Goal: Task Accomplishment & Management: Complete application form

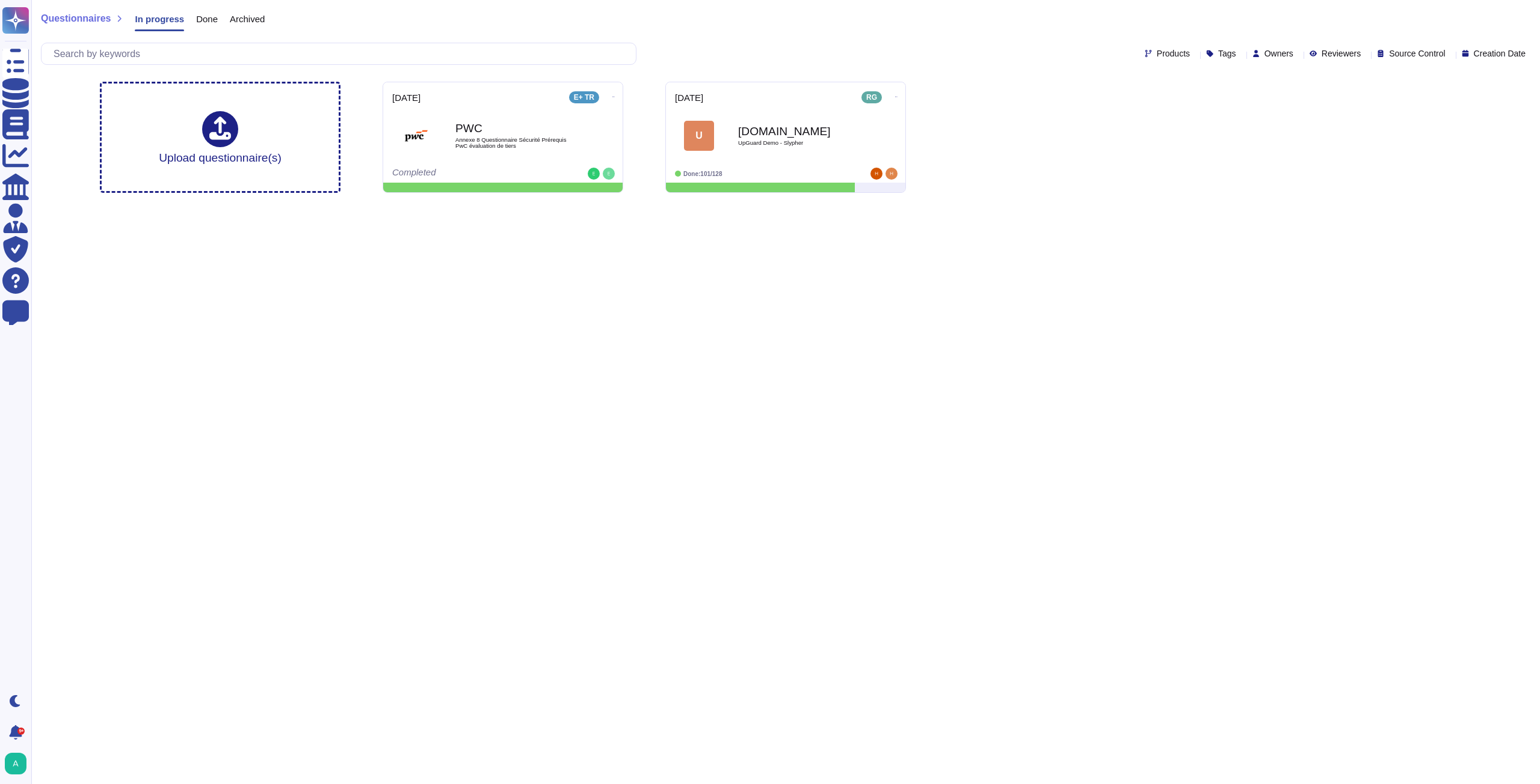
click at [413, 203] on html "Questionnaires Knowledge Base Documents Analytics CAIQ / SIG Admin Trust Center…" at bounding box center [770, 102] width 1540 height 203
click at [225, 150] on div "Click or Drag & Drop" at bounding box center [220, 137] width 249 height 113
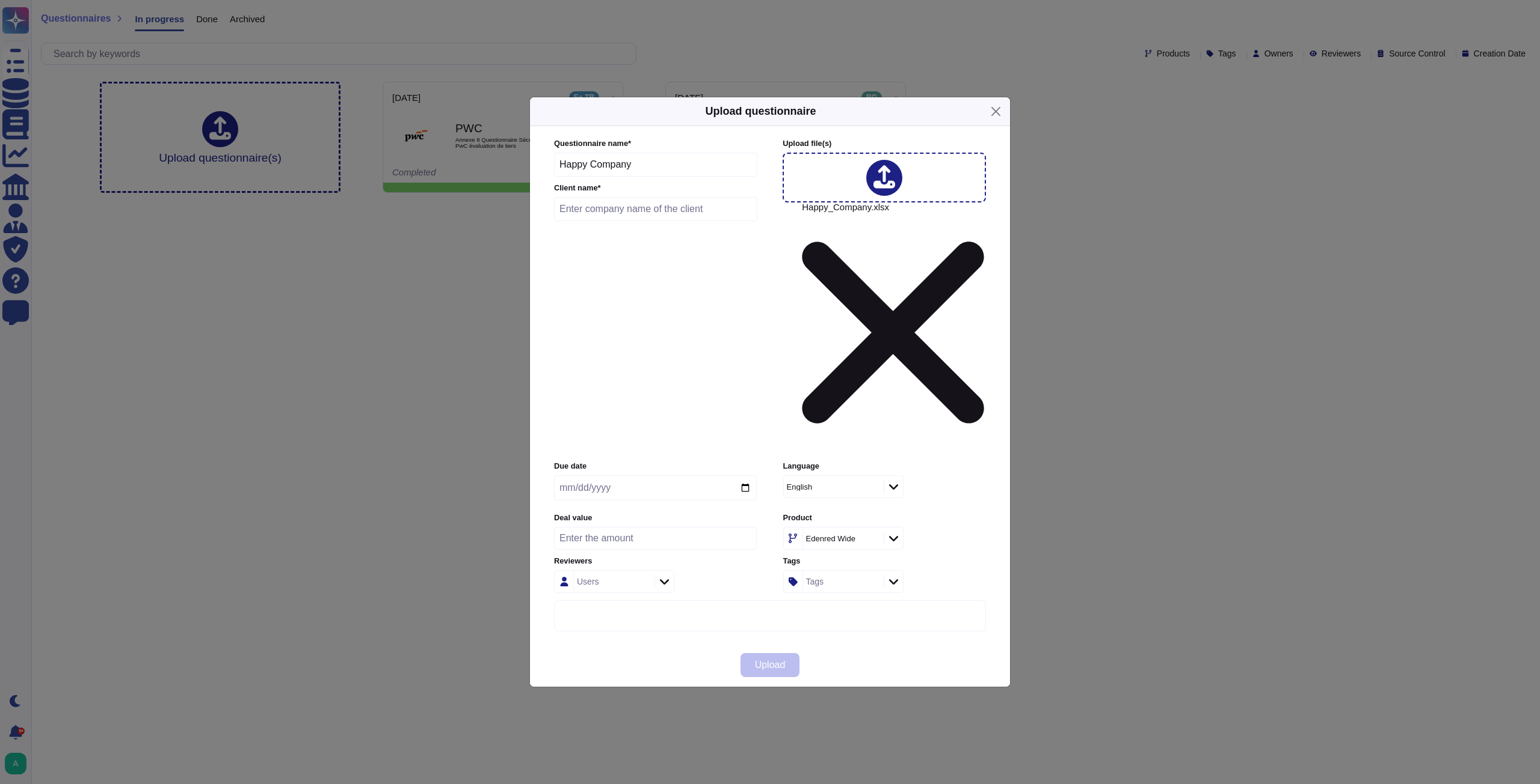
click at [608, 527] on input "number" at bounding box center [656, 538] width 203 height 23
click at [996, 121] on button "Close" at bounding box center [995, 111] width 18 height 18
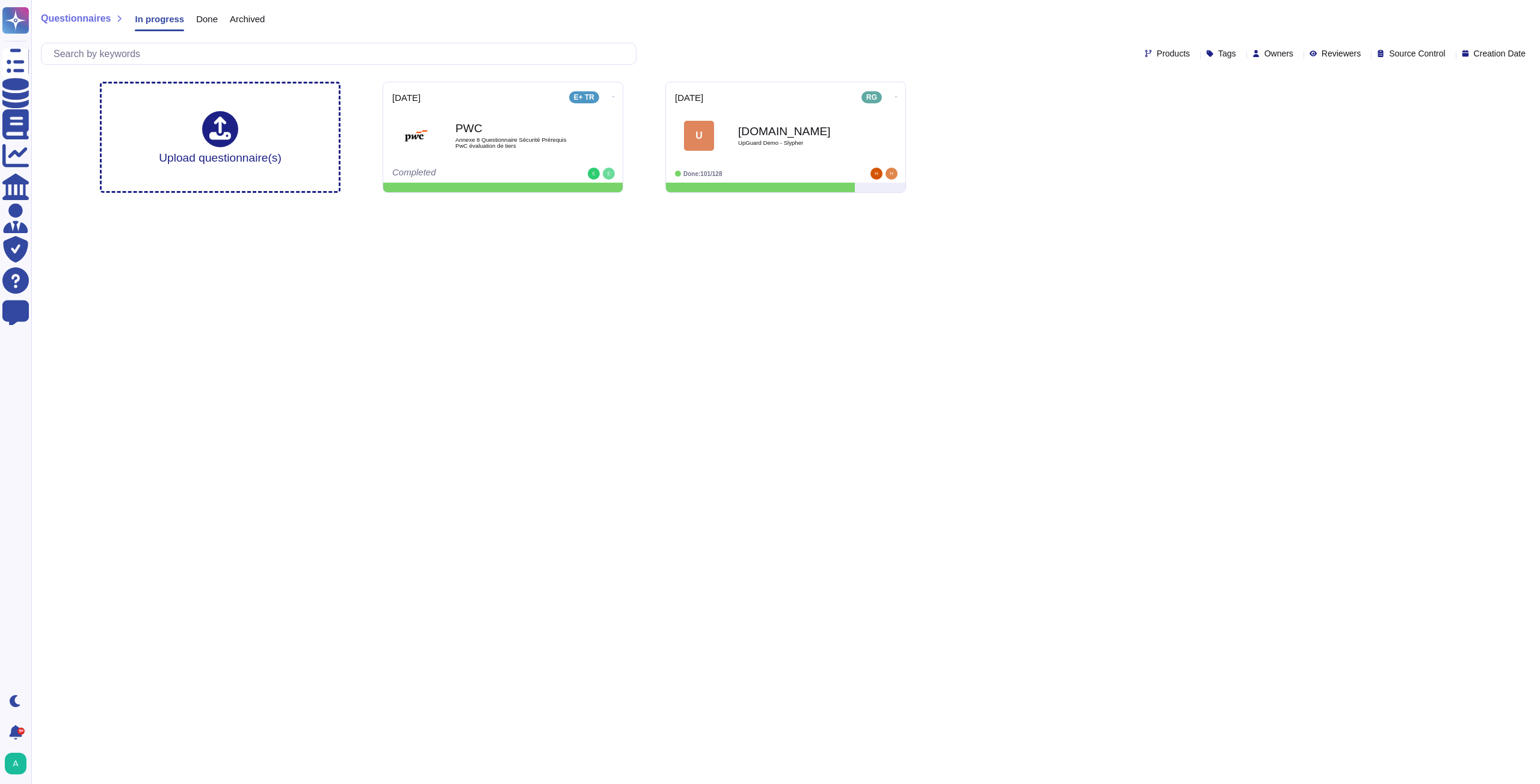
click at [451, 203] on html "Questionnaires Knowledge Base Documents Analytics CAIQ / SIG Admin Trust Center…" at bounding box center [770, 102] width 1540 height 203
click at [254, 140] on span "Click or Drag & Drop" at bounding box center [220, 136] width 104 height 11
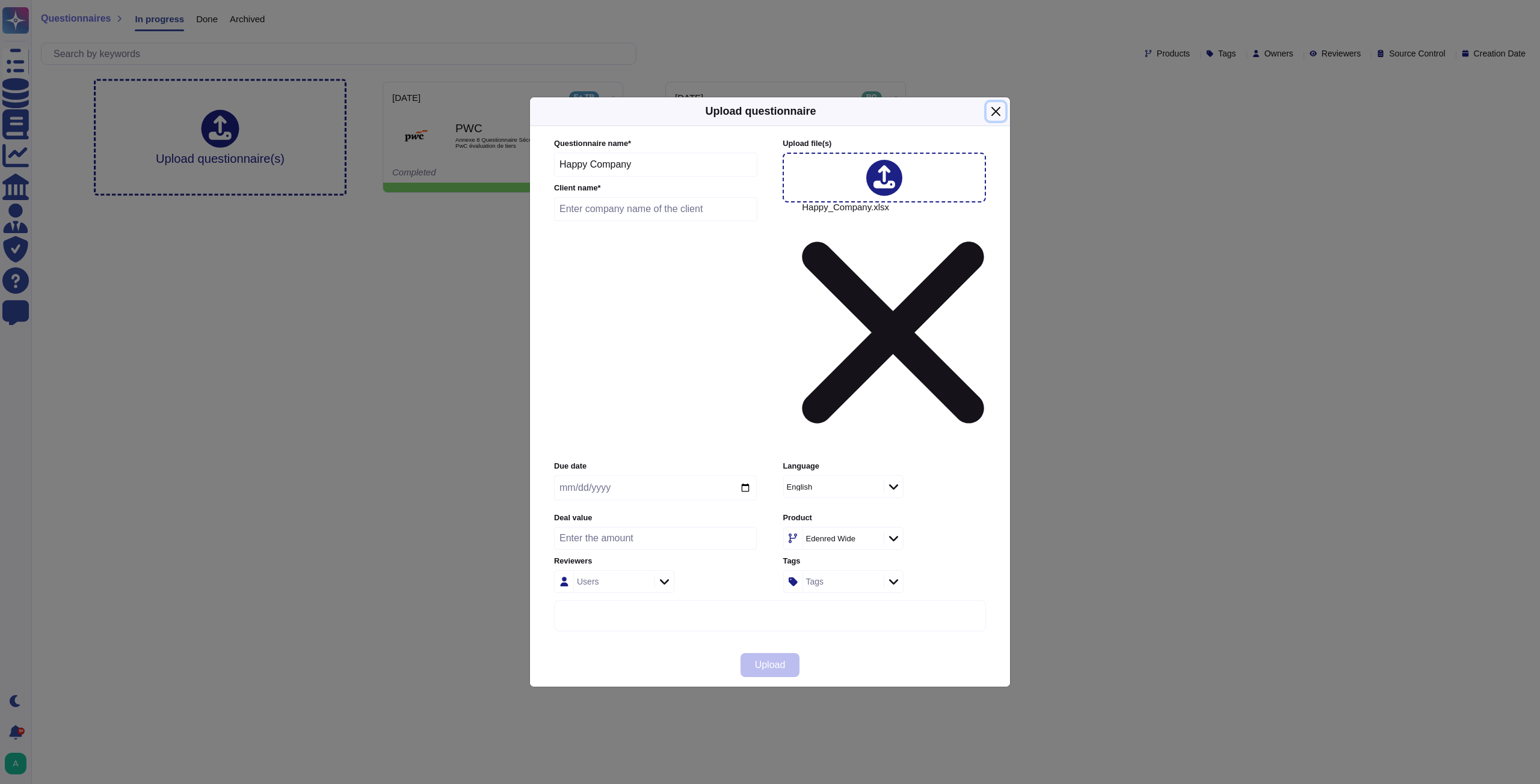
click at [992, 121] on button "Close" at bounding box center [995, 111] width 18 height 18
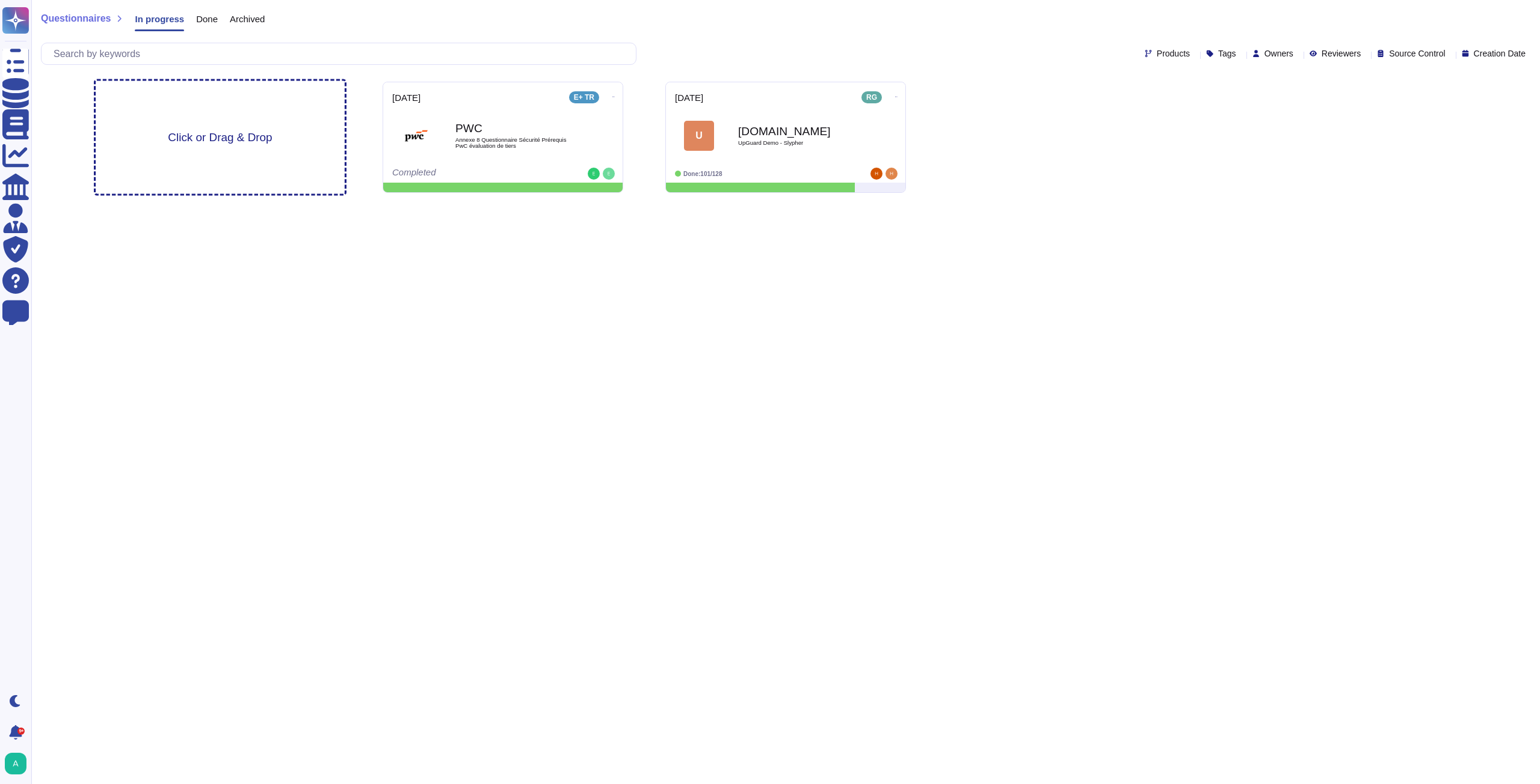
click at [268, 128] on div "Click or Drag & Drop" at bounding box center [220, 137] width 249 height 113
click at [592, 203] on html "Questionnaires Knowledge Base Documents Analytics CAIQ / SIG Admin Trust Center…" at bounding box center [770, 102] width 1540 height 203
click at [154, 18] on span "In progress" at bounding box center [159, 18] width 49 height 9
click at [604, 88] on div "[DATE] E+ TR PWC Annexe 8 Questionnaire Sécurité Prérequis PwC évaluation de ti…" at bounding box center [503, 132] width 242 height 102
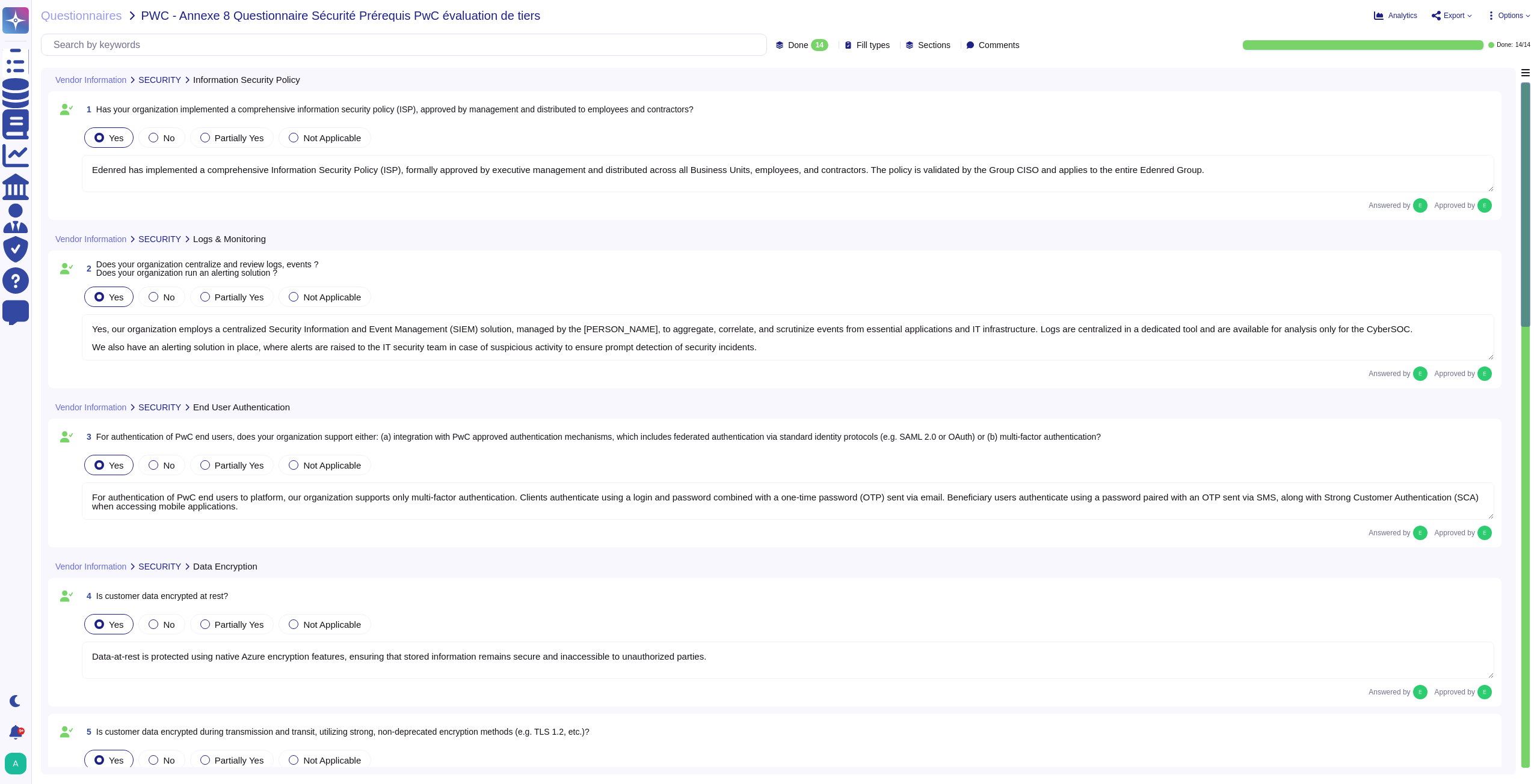
type textarea "Edenred has implemented a comprehensive Information Security Policy (ISP), form…"
type textarea "Yes, our organization employs a centralized Security Information and Event Mana…"
type textarea "For authentication of PwC end users to platform, our organization supports only…"
type textarea "Data-at-rest is protected using native Azure encryption features, ensuring that…"
type textarea "Yes, customer data is encrypted during transmission and transit using strong, n…"
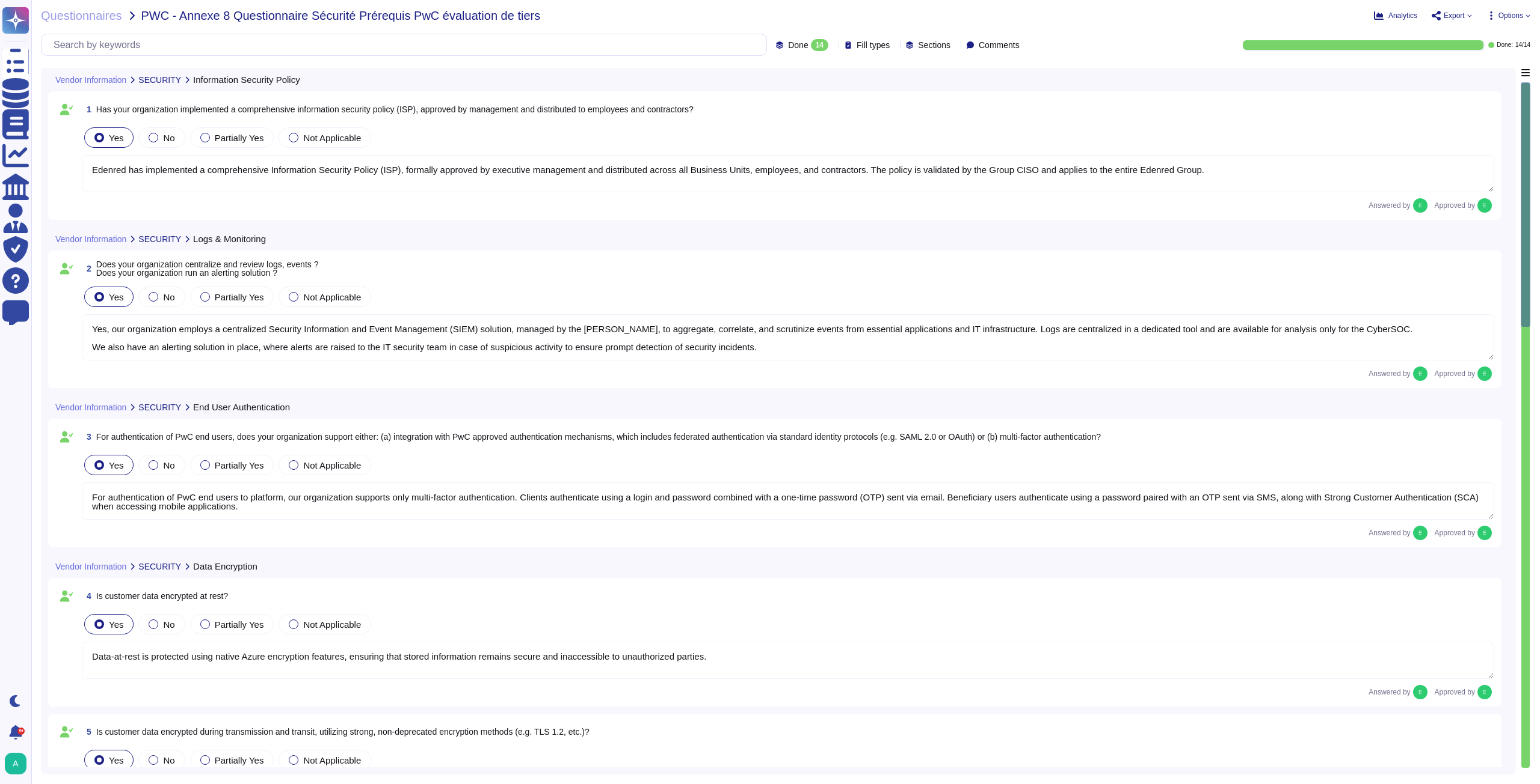
type textarea "Yes, Edenred France regularly performs external penetration testing on systems …"
type textarea "Edenred France regularly performs internal vulnerability scans on systems and a…"
click at [89, 11] on span "Questionnaires" at bounding box center [81, 16] width 81 height 12
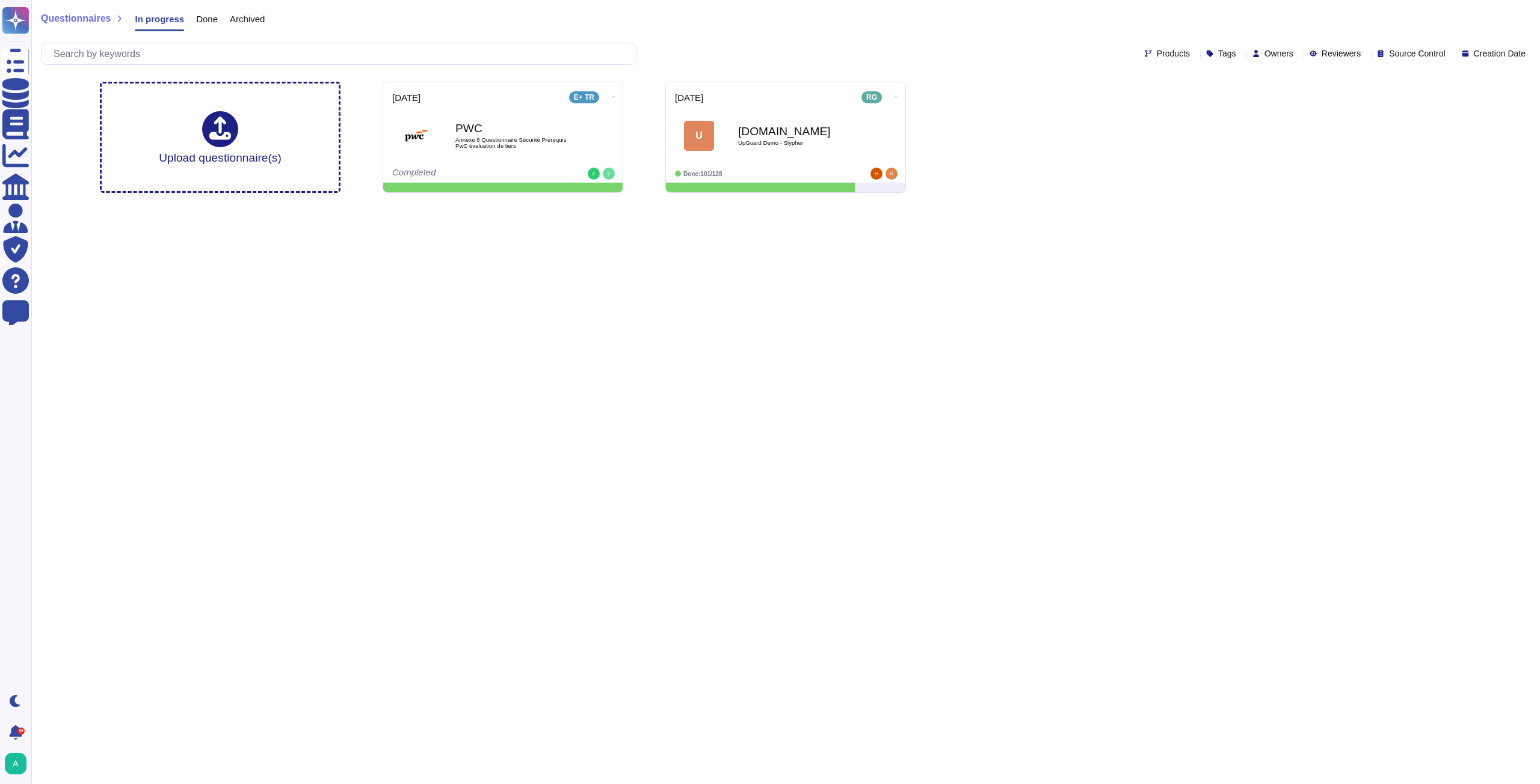
click at [1254, 60] on div "Products Tags Owners Reviewers Source Control Creation Date" at bounding box center [785, 53] width 1489 height 22
click at [1264, 57] on span "Owners" at bounding box center [1278, 53] width 29 height 9
click at [1238, 112] on div at bounding box center [1241, 111] width 10 height 10
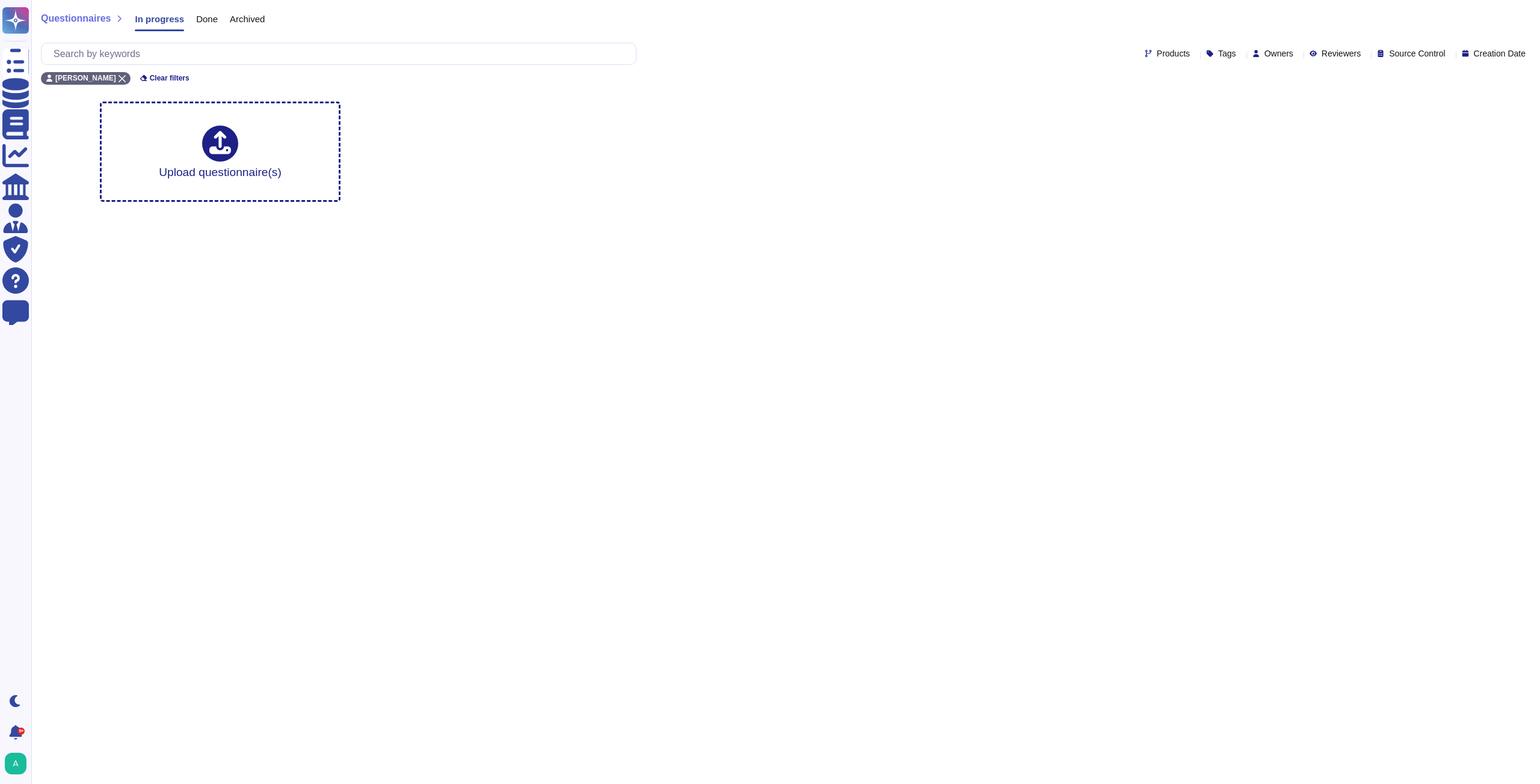
click at [966, 212] on html "Questionnaires Knowledge Base Documents Analytics CAIQ / SIG Admin Trust Center…" at bounding box center [770, 106] width 1540 height 212
